Goal: Task Accomplishment & Management: Use online tool/utility

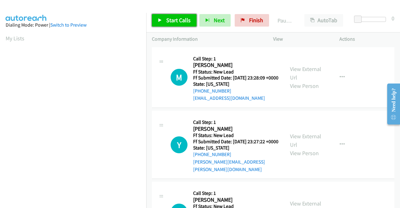
click at [172, 19] on span "Start Calls" at bounding box center [178, 20] width 24 height 7
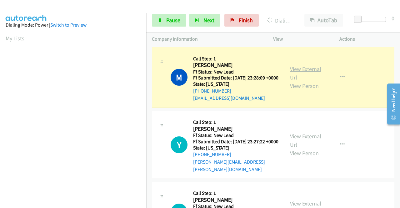
click at [295, 70] on link "View External Url" at bounding box center [305, 73] width 31 height 16
click at [0, 111] on aside "Dialing Mode: Power | Switch to Preview My Lists" at bounding box center [73, 48] width 146 height 346
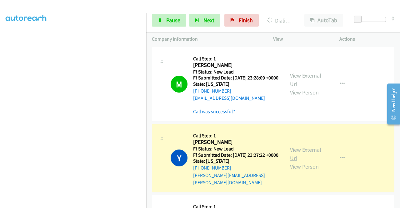
click at [303, 155] on link "View External Url" at bounding box center [305, 154] width 31 height 16
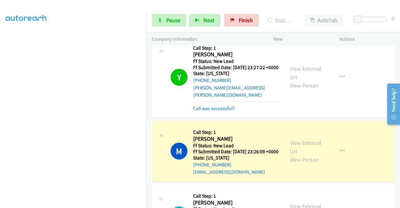
click at [302, 153] on div "View External Url View Person" at bounding box center [306, 150] width 32 height 25
click at [291, 153] on link "View External Url" at bounding box center [305, 147] width 31 height 16
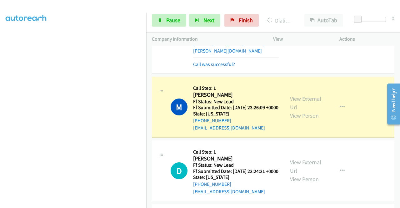
scroll to position [137, 0]
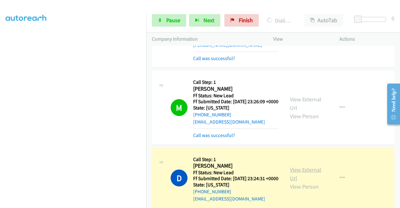
click at [303, 181] on link "View External Url" at bounding box center [305, 174] width 31 height 16
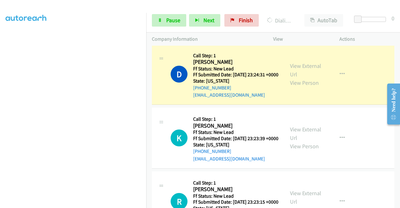
scroll to position [241, 0]
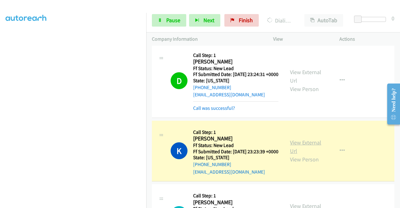
click at [298, 154] on link "View External Url" at bounding box center [305, 147] width 31 height 16
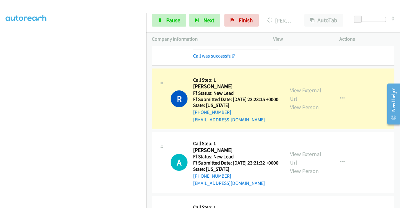
scroll to position [391, 0]
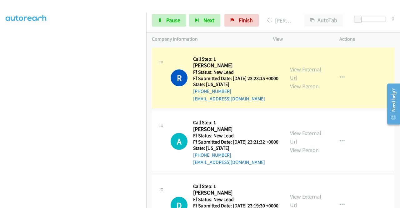
click at [317, 81] on link "View External Url" at bounding box center [305, 74] width 31 height 16
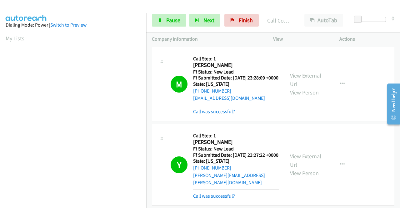
scroll to position [481, 0]
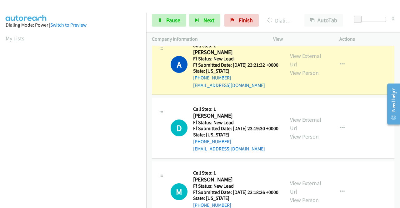
click at [300, 77] on div "View External Url View Person" at bounding box center [306, 64] width 32 height 25
click at [300, 68] on link "View External Url" at bounding box center [305, 60] width 31 height 16
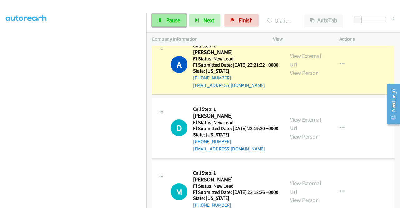
click at [160, 24] on link "Pause" at bounding box center [169, 20] width 34 height 12
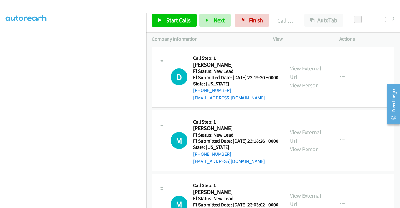
scroll to position [571, 0]
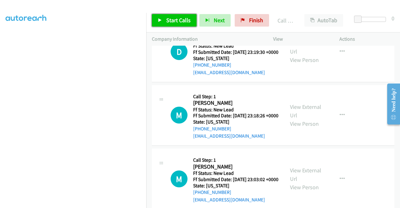
click at [168, 17] on span "Start Calls" at bounding box center [178, 20] width 24 height 7
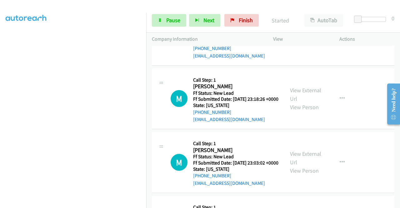
scroll to position [589, 0]
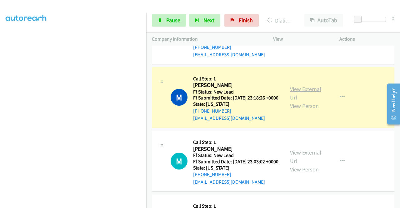
click at [291, 101] on link "View External Url" at bounding box center [305, 93] width 31 height 16
click at [0, 113] on aside "Dialing Mode: Power | Switch to Preview My Lists" at bounding box center [73, 48] width 146 height 346
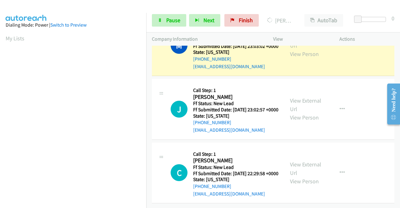
scroll to position [722, 0]
click at [302, 49] on link "View External Url" at bounding box center [305, 41] width 31 height 16
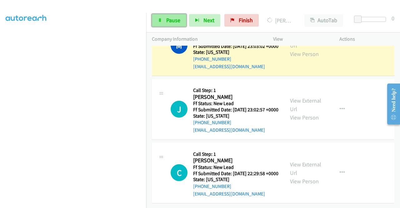
click at [176, 21] on span "Pause" at bounding box center [173, 20] width 14 height 7
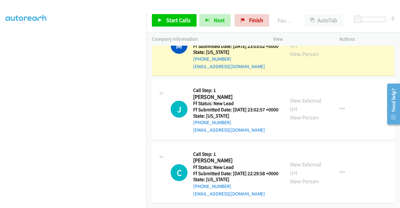
click at [0, 100] on aside "Dialing Mode: Power | Switch to Preview My Lists" at bounding box center [73, 48] width 146 height 346
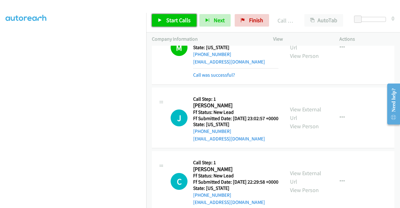
click at [182, 25] on link "Start Calls" at bounding box center [174, 20] width 45 height 12
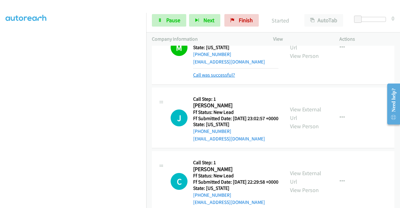
click at [214, 78] on link "Call was successful?" at bounding box center [214, 75] width 42 height 6
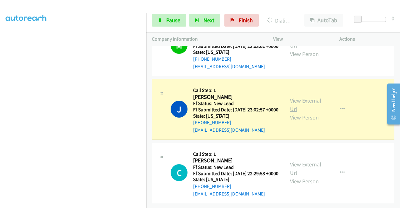
click at [304, 112] on link "View External Url" at bounding box center [305, 105] width 31 height 16
click at [2, 125] on aside "Dialing Mode: Power | Switch to Preview My Lists" at bounding box center [73, 48] width 146 height 346
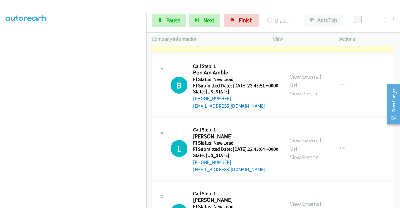
scroll to position [886, 0]
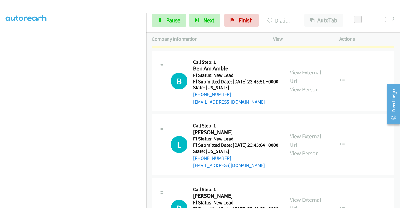
click at [313, 30] on div "View External Url View Person" at bounding box center [306, 17] width 32 height 25
click at [303, 21] on link "View External Url" at bounding box center [305, 13] width 31 height 16
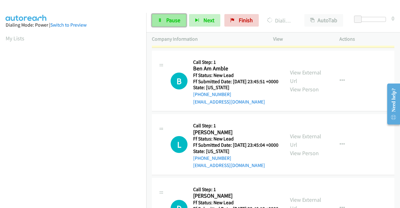
click at [174, 21] on span "Pause" at bounding box center [173, 20] width 14 height 7
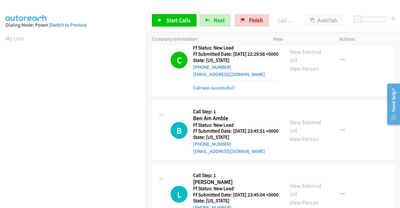
scroll to position [855, 0]
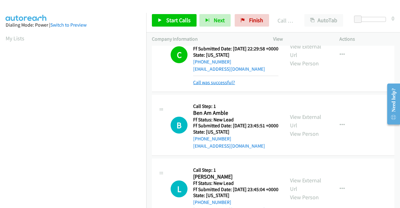
click at [215, 85] on link "Call was successful?" at bounding box center [214, 82] width 42 height 6
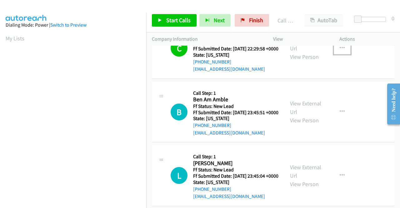
click at [339, 51] on icon "button" at bounding box center [341, 48] width 5 height 5
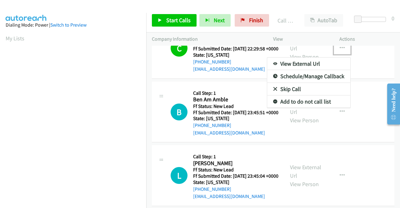
click at [298, 108] on link "Add to do not call list" at bounding box center [308, 101] width 83 height 12
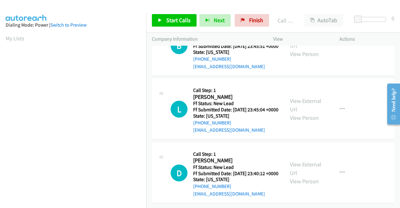
scroll to position [952, 0]
click at [170, 18] on span "Start Calls" at bounding box center [178, 20] width 24 height 7
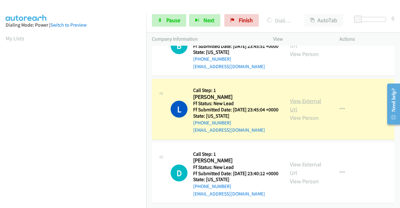
click at [307, 113] on link "View External Url" at bounding box center [305, 105] width 31 height 16
drag, startPoint x: 0, startPoint y: 133, endPoint x: 9, endPoint y: 139, distance: 11.3
click at [0, 133] on aside "Dialing Mode: Power | Switch to Preview My Lists" at bounding box center [73, 48] width 146 height 346
click at [171, 11] on div "Start Calls Pause Next Finish Dialing Lorrie Massie AutoTab AutoTab 0" at bounding box center [272, 20] width 253 height 24
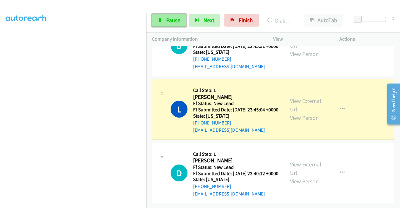
click at [169, 15] on link "Pause" at bounding box center [169, 20] width 34 height 12
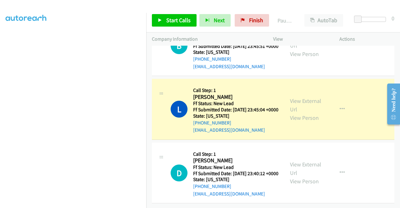
scroll to position [985, 0]
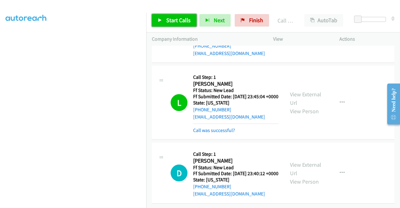
click at [152, 22] on link "Start Calls" at bounding box center [174, 20] width 45 height 12
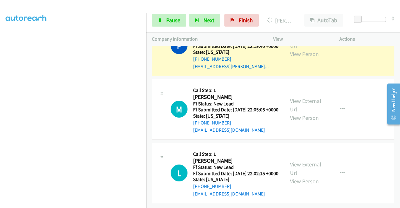
scroll to position [1199, 0]
click at [312, 49] on link "View External Url" at bounding box center [305, 41] width 31 height 16
click at [0, 103] on aside "Dialing Mode: Power | Switch to Preview My Lists" at bounding box center [73, 48] width 146 height 346
click at [147, 77] on td "P Callback Scheduled Call Step: 1 Paras Stefanopoulos America/Los_Angeles Ff St…" at bounding box center [272, 46] width 253 height 64
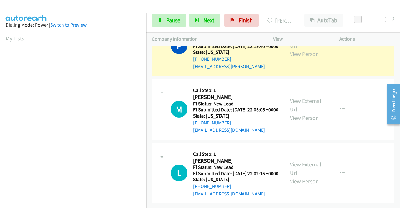
click at [137, 47] on aside "Dialing Mode: Power | Switch to Preview My Lists" at bounding box center [73, 186] width 146 height 346
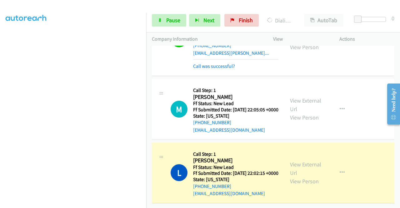
scroll to position [1243, 0]
click at [296, 160] on link "View External Url" at bounding box center [305, 168] width 31 height 16
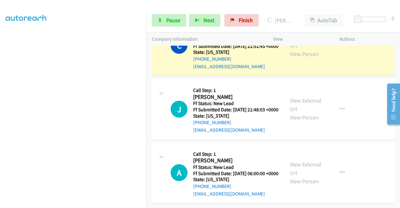
scroll to position [1369, 0]
click at [294, 49] on link "View External Url" at bounding box center [305, 41] width 31 height 16
click at [171, 24] on link "Pause" at bounding box center [169, 20] width 34 height 12
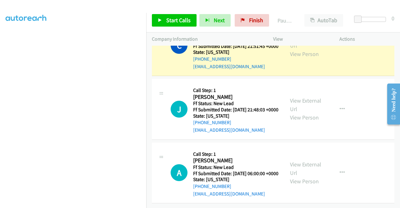
click at [0, 92] on aside "Dialing Mode: Power | Switch to Preview My Lists" at bounding box center [73, 48] width 146 height 346
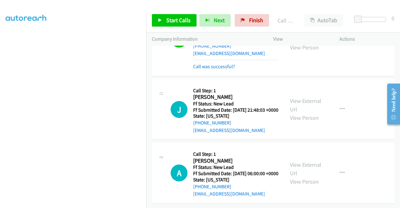
scroll to position [1473, 0]
click at [214, 63] on div "Call was successful?" at bounding box center [235, 66] width 85 height 7
click at [213, 63] on link "Call was successful?" at bounding box center [214, 66] width 42 height 6
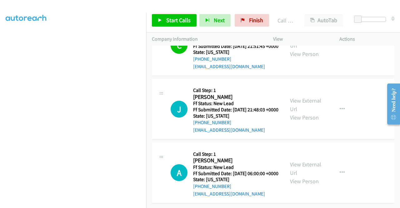
scroll to position [1465, 0]
click at [181, 22] on span "Start Calls" at bounding box center [178, 20] width 24 height 7
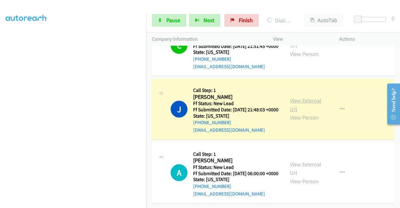
click at [298, 97] on link "View External Url" at bounding box center [305, 105] width 31 height 16
drag, startPoint x: 3, startPoint y: 111, endPoint x: 13, endPoint y: 118, distance: 12.1
click at [3, 111] on aside "Dialing Mode: Power | Switch to Preview My Lists" at bounding box center [73, 48] width 146 height 346
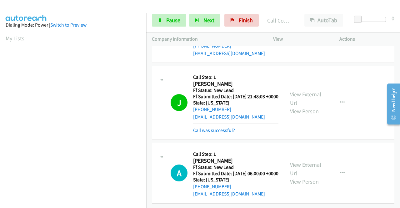
scroll to position [1473, 0]
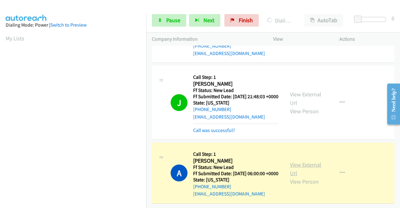
click at [307, 164] on link "View External Url" at bounding box center [305, 169] width 31 height 16
click at [0, 129] on aside "Dialing Mode: Power | Switch to Preview My Lists" at bounding box center [73, 48] width 146 height 346
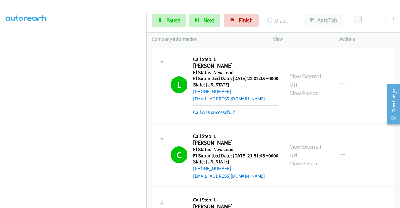
scroll to position [1240, 0]
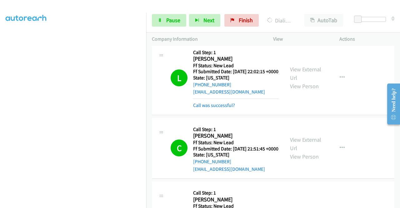
click at [296, 11] on link "View External Url" at bounding box center [305, 3] width 31 height 16
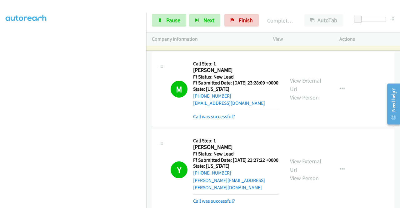
scroll to position [0, 0]
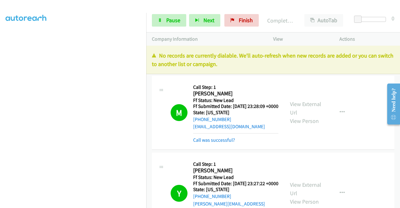
click at [360, 65] on p "No records are currently dialable. We'll auto-refresh when new records are adde…" at bounding box center [273, 59] width 242 height 17
click at [238, 21] on span "Finish" at bounding box center [245, 20] width 14 height 7
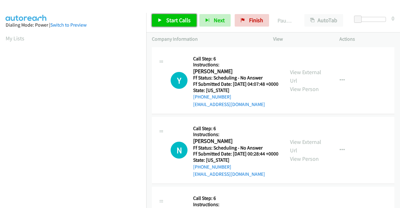
click at [173, 23] on span "Start Calls" at bounding box center [178, 20] width 24 height 7
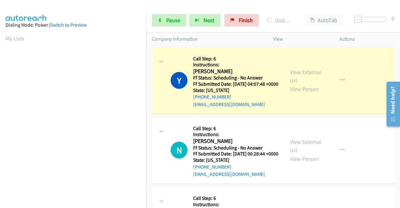
click at [307, 67] on div "View External Url View Person View External Url Email Schedule/Manage Callback …" at bounding box center [320, 80] width 72 height 55
click at [297, 71] on div "View External Url View Person" at bounding box center [306, 80] width 32 height 25
click at [300, 75] on link "View External Url" at bounding box center [305, 76] width 31 height 16
click at [0, 97] on aside "Dialing Mode: Power | Switch to Preview My Lists" at bounding box center [73, 48] width 146 height 346
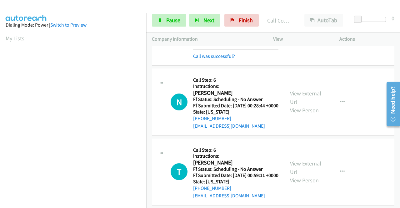
scroll to position [84, 0]
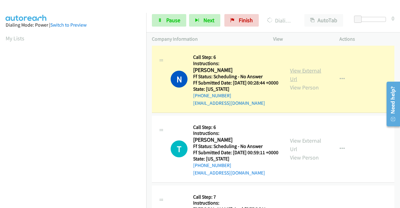
click at [304, 81] on link "View External Url" at bounding box center [305, 75] width 31 height 16
click at [118, 204] on section at bounding box center [73, 59] width 135 height 299
click at [0, 97] on aside "Dialing Mode: Power | Switch to Preview My Lists" at bounding box center [73, 48] width 146 height 346
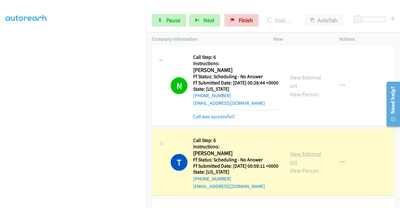
click at [309, 165] on link "View External Url" at bounding box center [305, 158] width 31 height 16
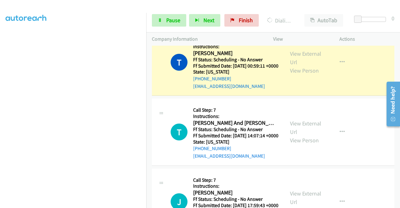
scroll to position [197, 0]
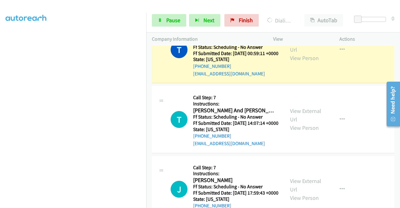
click at [146, 80] on td "T Callback Scheduled Call Step: 6 Instructions: Tori Mongiello America/Phoenix …" at bounding box center [272, 50] width 253 height 70
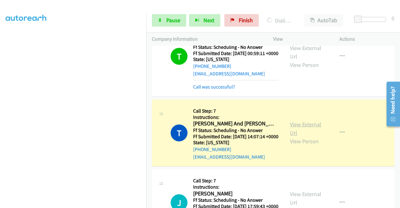
click at [296, 136] on link "View External Url" at bounding box center [305, 128] width 31 height 16
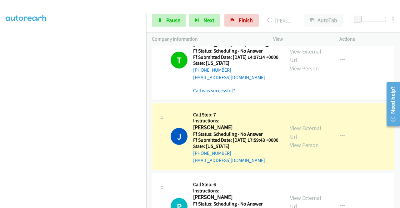
scroll to position [142, 0]
click at [169, 12] on div "Start Calls Pause Next Finish Dialing J Kang AutoTab AutoTab 0" at bounding box center [272, 20] width 253 height 24
click at [159, 22] on icon at bounding box center [160, 20] width 4 height 4
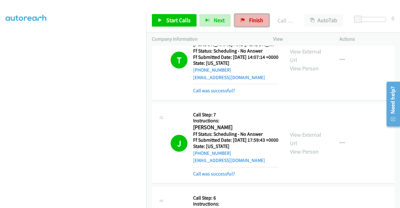
click at [259, 25] on link "Finish" at bounding box center [251, 20] width 34 height 12
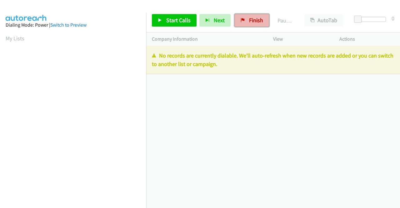
click at [248, 24] on link "Finish" at bounding box center [251, 20] width 34 height 12
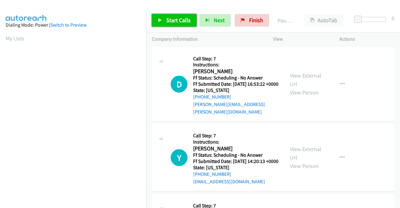
click at [169, 22] on span "Start Calls" at bounding box center [178, 20] width 24 height 7
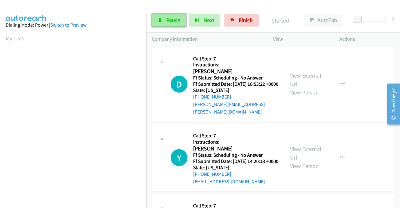
click at [168, 22] on span "Pause" at bounding box center [173, 20] width 14 height 7
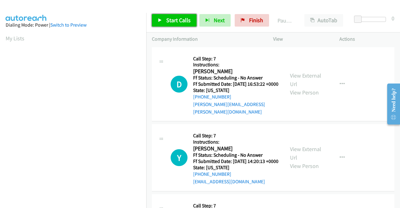
click at [168, 22] on span "Start Calls" at bounding box center [178, 20] width 24 height 7
click at [252, 12] on div "Start Calls Pause Next Finish Paused AutoTab AutoTab 0" at bounding box center [272, 20] width 253 height 24
click at [248, 16] on link "Finish" at bounding box center [251, 20] width 34 height 12
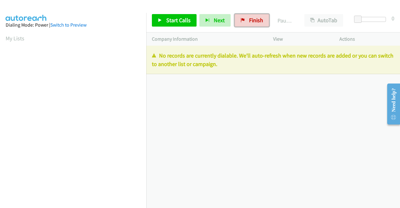
click at [250, 19] on span "Finish" at bounding box center [256, 20] width 14 height 7
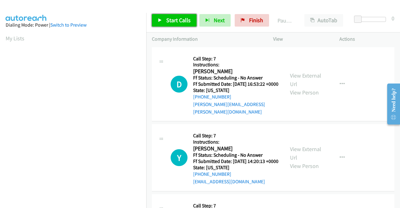
click at [160, 18] on icon at bounding box center [160, 20] width 4 height 4
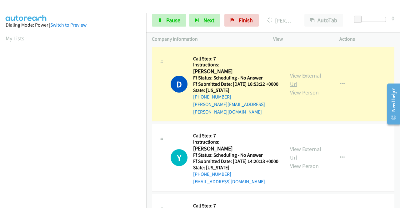
click at [312, 76] on link "View External Url" at bounding box center [305, 80] width 31 height 16
click at [0, 113] on aside "Dialing Mode: Power | Switch to Preview My Lists" at bounding box center [73, 48] width 146 height 346
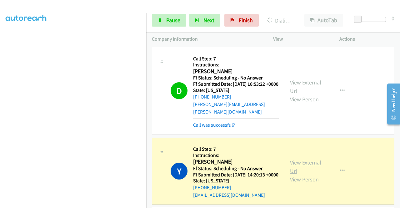
click at [303, 165] on link "View External Url" at bounding box center [305, 167] width 31 height 16
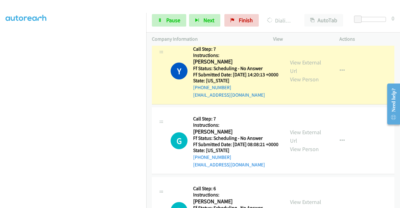
scroll to position [104, 0]
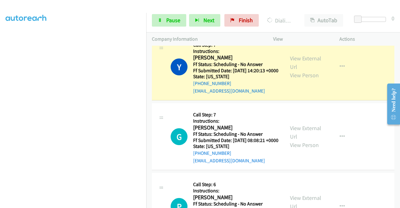
click at [0, 56] on aside "Dialing Mode: Power | Switch to Preview My Lists" at bounding box center [73, 48] width 146 height 346
click at [155, 20] on link "Pause" at bounding box center [169, 20] width 34 height 12
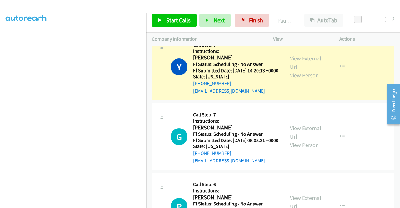
scroll to position [142, 0]
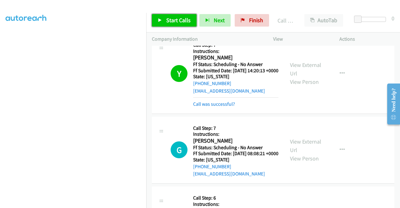
click at [174, 22] on span "Start Calls" at bounding box center [178, 20] width 24 height 7
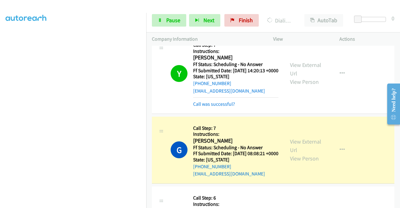
click at [297, 156] on div "View External Url View Person" at bounding box center [306, 149] width 32 height 25
click at [299, 149] on link "View External Url" at bounding box center [305, 146] width 31 height 16
click at [0, 116] on aside "Dialing Mode: Power | Switch to Preview My Lists" at bounding box center [73, 48] width 146 height 346
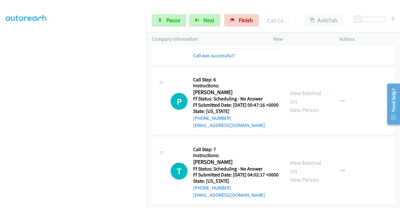
scroll to position [241, 0]
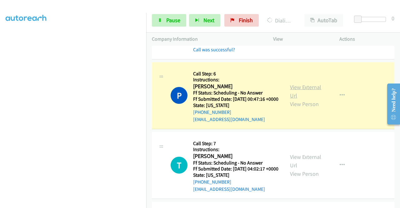
click at [301, 97] on link "View External Url" at bounding box center [305, 91] width 31 height 16
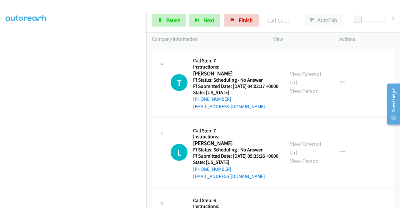
scroll to position [350, 0]
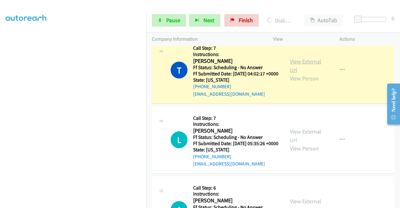
click at [290, 73] on link "View External Url" at bounding box center [305, 66] width 31 height 16
click at [147, 90] on td "T Callback Scheduled Call Step: 7 Instructions: Tim Louie America/Los_Angeles F…" at bounding box center [272, 70] width 253 height 70
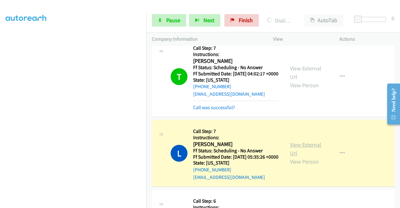
click at [299, 156] on link "View External Url" at bounding box center [305, 149] width 31 height 16
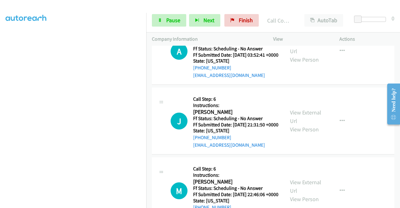
scroll to position [537, 0]
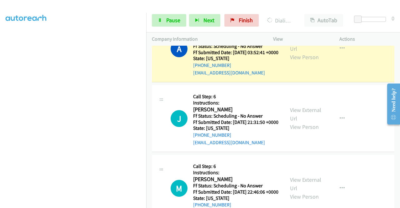
click at [296, 61] on div "View External Url View Person" at bounding box center [306, 48] width 32 height 25
click at [295, 52] on link "View External Url" at bounding box center [305, 45] width 31 height 16
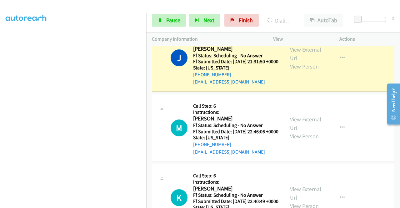
scroll to position [632, 0]
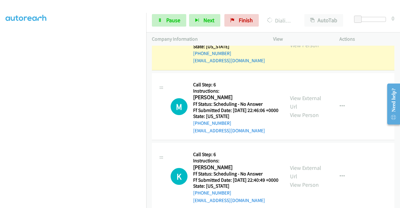
click at [293, 40] on link "View External Url" at bounding box center [305, 33] width 31 height 16
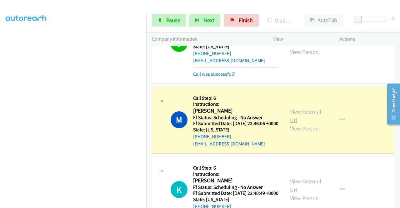
click at [298, 123] on link "View External Url" at bounding box center [305, 116] width 31 height 16
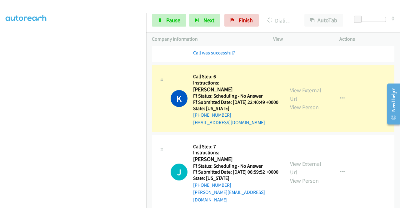
scroll to position [743, 0]
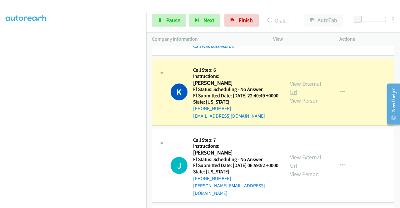
click at [294, 96] on link "View External Url" at bounding box center [305, 88] width 31 height 16
click at [177, 18] on span "Pause" at bounding box center [173, 20] width 14 height 7
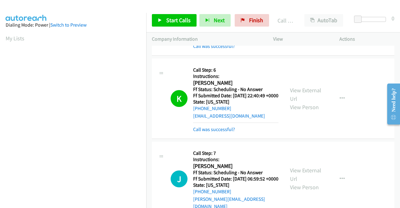
scroll to position [142, 0]
click at [214, 132] on link "Call was successful?" at bounding box center [214, 129] width 42 height 6
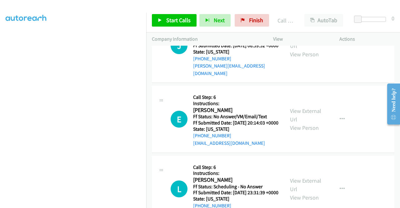
scroll to position [863, 0]
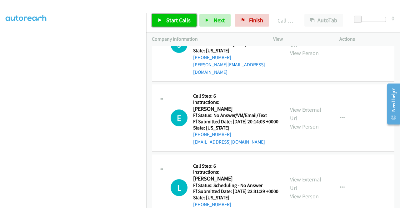
click at [171, 17] on span "Start Calls" at bounding box center [178, 20] width 24 height 7
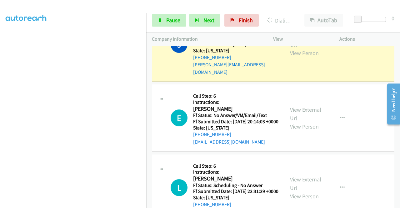
click at [313, 48] on link "View External Url" at bounding box center [305, 40] width 31 height 16
click at [0, 116] on aside "Dialing Mode: Power | Switch to Preview My Lists" at bounding box center [73, 48] width 146 height 346
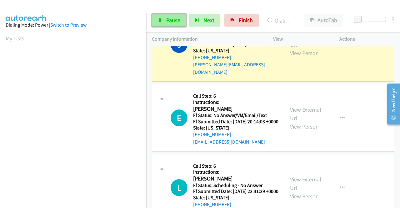
click at [164, 24] on link "Pause" at bounding box center [169, 20] width 34 height 12
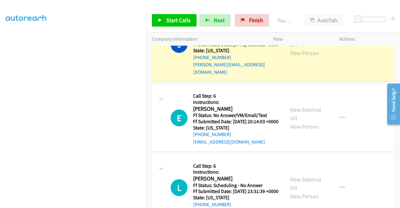
scroll to position [135, 0]
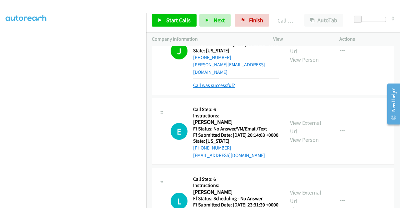
click at [205, 88] on link "Call was successful?" at bounding box center [214, 85] width 42 height 6
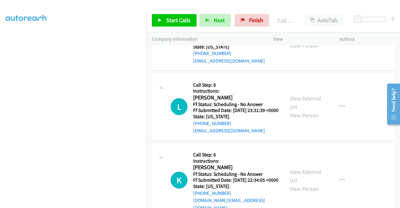
scroll to position [951, 0]
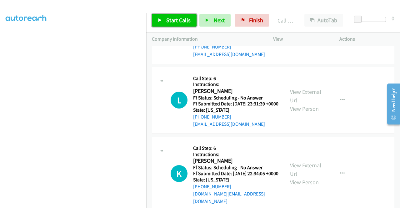
click at [169, 22] on span "Start Calls" at bounding box center [178, 20] width 24 height 7
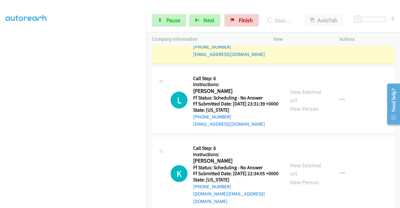
click at [303, 34] on link "View External Url" at bounding box center [305, 26] width 31 height 16
click at [0, 115] on aside "Dialing Mode: Power | Switch to Preview My Lists" at bounding box center [73, 50] width 146 height 346
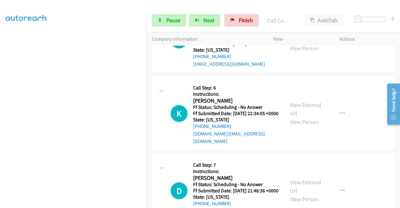
scroll to position [1030, 0]
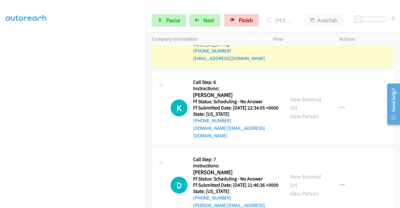
click at [292, 38] on link "View External Url" at bounding box center [305, 30] width 31 height 16
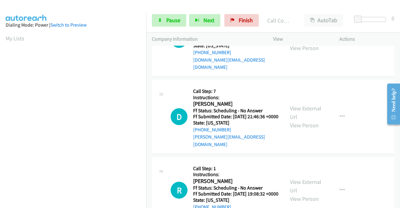
scroll to position [1118, 0]
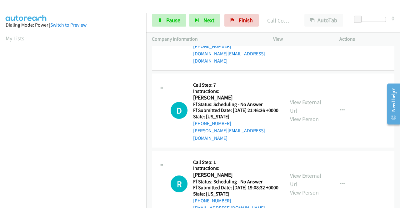
click at [287, 63] on div "K Callback Scheduled Call Step: 6 Instructions: Kimlien Vu America/Los_Angeles …" at bounding box center [273, 33] width 242 height 74
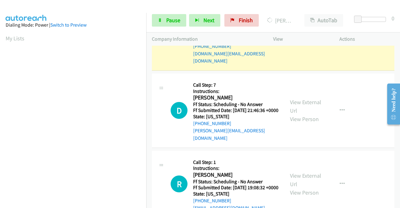
click at [299, 37] on link "View External Url" at bounding box center [305, 29] width 31 height 16
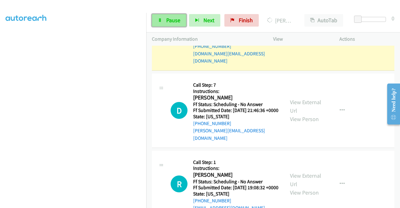
click at [169, 25] on link "Pause" at bounding box center [169, 20] width 34 height 12
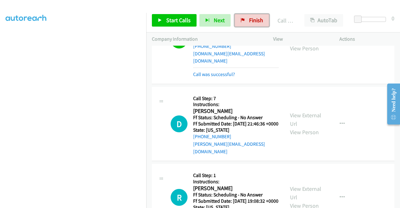
click at [245, 19] on link "Finish" at bounding box center [251, 20] width 34 height 12
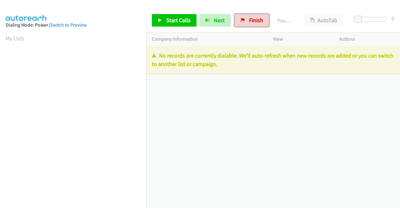
drag, startPoint x: 257, startPoint y: 22, endPoint x: 230, endPoint y: 32, distance: 28.9
click at [257, 22] on span "Finish" at bounding box center [256, 20] width 14 height 7
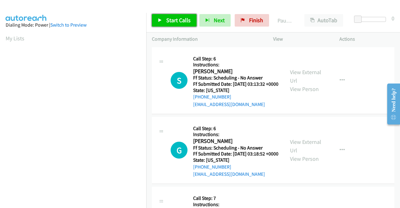
click at [174, 25] on link "Start Calls" at bounding box center [174, 20] width 45 height 12
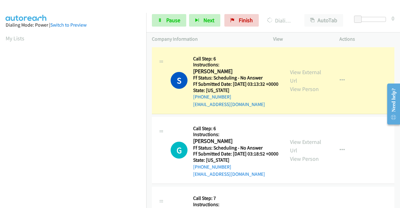
click at [296, 80] on div "View External Url View Person" at bounding box center [306, 80] width 32 height 25
click at [296, 76] on link "View External Url" at bounding box center [305, 76] width 31 height 16
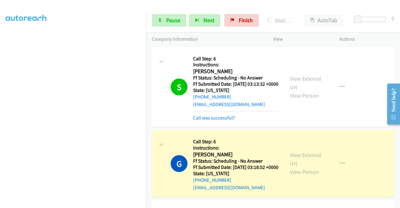
click at [303, 160] on div "View External Url View Person" at bounding box center [306, 162] width 32 height 25
click at [298, 163] on link "View External Url" at bounding box center [305, 159] width 31 height 16
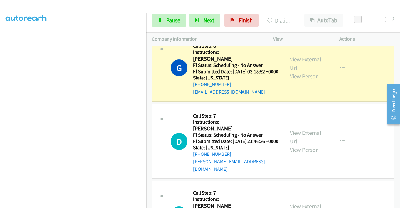
scroll to position [108, 0]
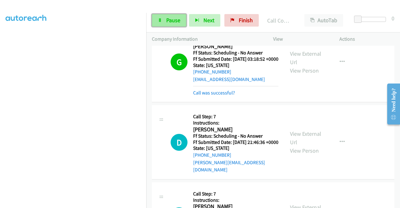
click at [174, 21] on span "Pause" at bounding box center [173, 20] width 14 height 7
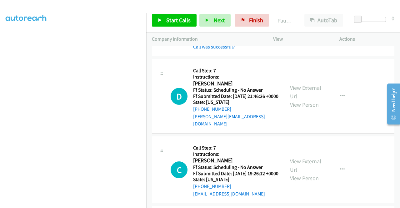
scroll to position [155, 0]
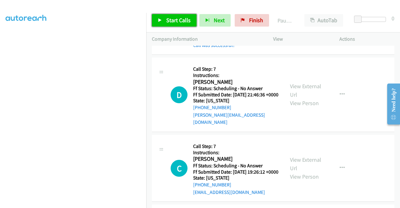
click at [168, 22] on span "Start Calls" at bounding box center [178, 20] width 24 height 7
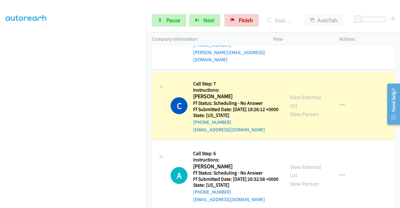
scroll to position [251, 0]
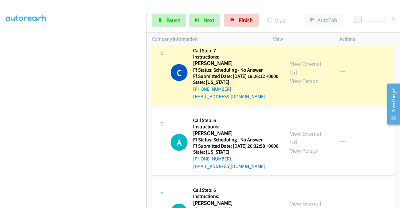
click at [295, 73] on div "View External Url View Person" at bounding box center [306, 72] width 32 height 25
click at [294, 76] on link "View External Url" at bounding box center [305, 68] width 31 height 16
drag, startPoint x: 4, startPoint y: 112, endPoint x: 16, endPoint y: 113, distance: 12.5
click at [4, 112] on aside "Dialing Mode: Power | Switch to Preview My Lists" at bounding box center [73, 48] width 146 height 346
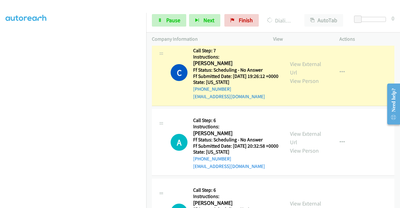
click at [177, 12] on div "Start Calls Pause Next Finish Dialing [PERSON_NAME] AutoTab AutoTab 0" at bounding box center [272, 20] width 253 height 24
click at [172, 17] on span "Pause" at bounding box center [173, 20] width 14 height 7
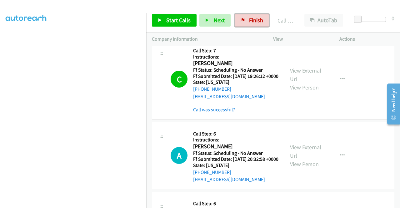
click at [257, 20] on span "Finish" at bounding box center [256, 20] width 14 height 7
